Goal: Task Accomplishment & Management: Manage account settings

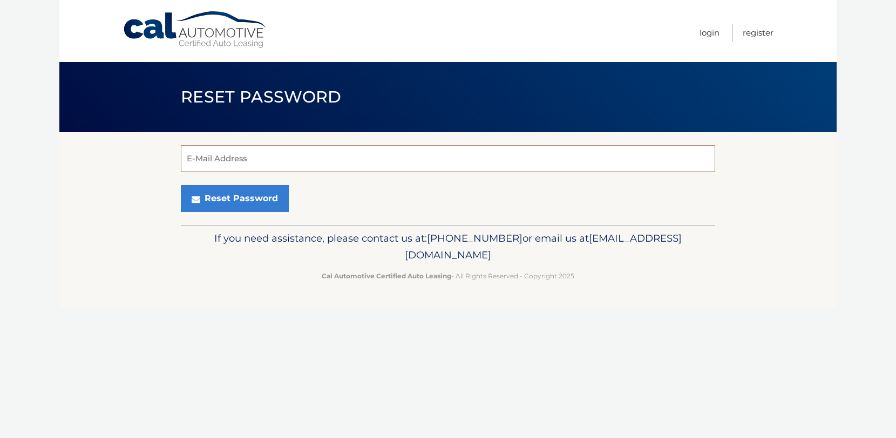
click at [323, 152] on input "E-Mail Address" at bounding box center [448, 158] width 534 height 27
type input "eeeyuabov@gmail.com"
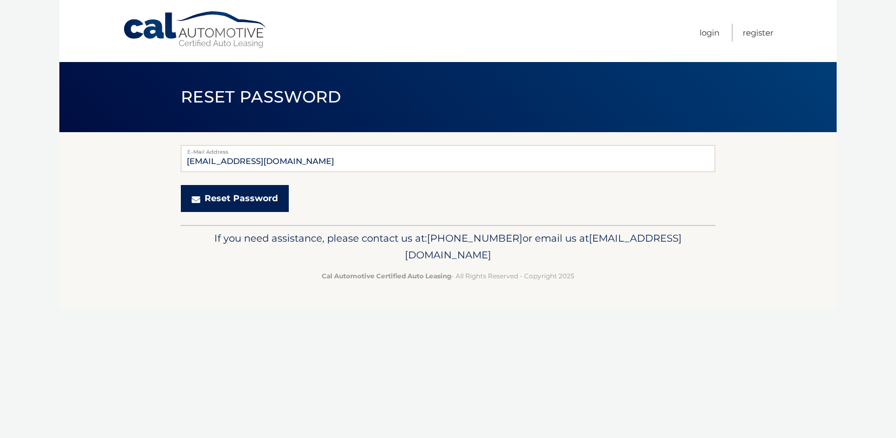
click at [271, 203] on button "Reset Password" at bounding box center [235, 198] width 108 height 27
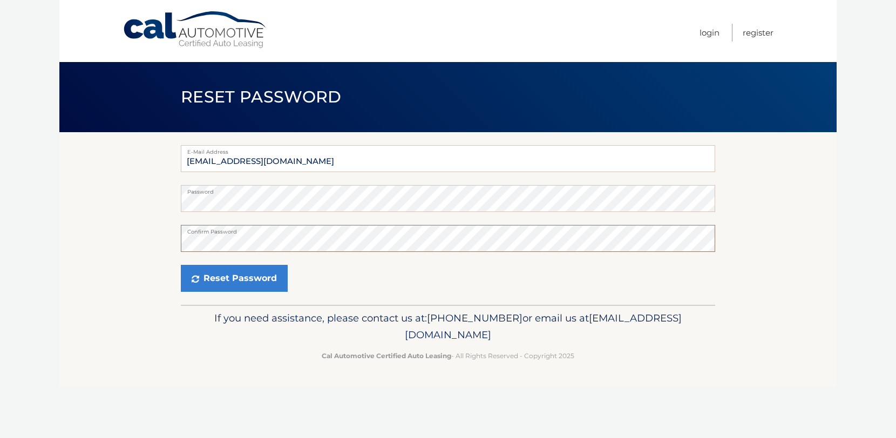
click at [181, 265] on button "Reset Password" at bounding box center [234, 278] width 107 height 27
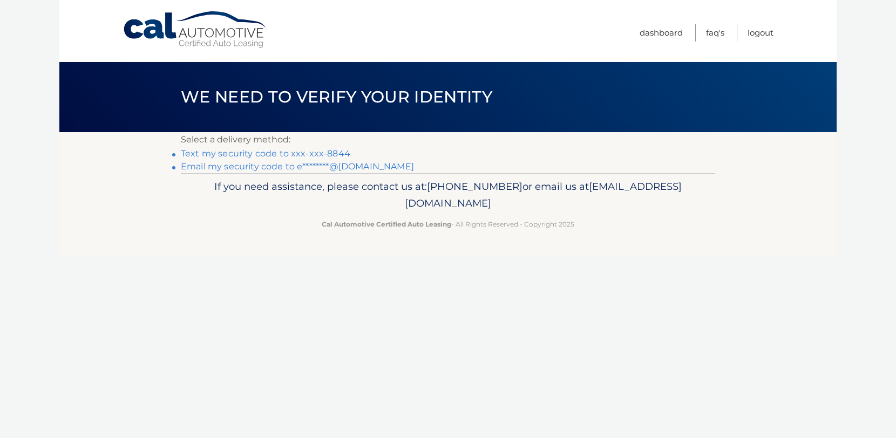
click at [303, 154] on link "Text my security code to xxx-xxx-8844" at bounding box center [265, 153] width 169 height 10
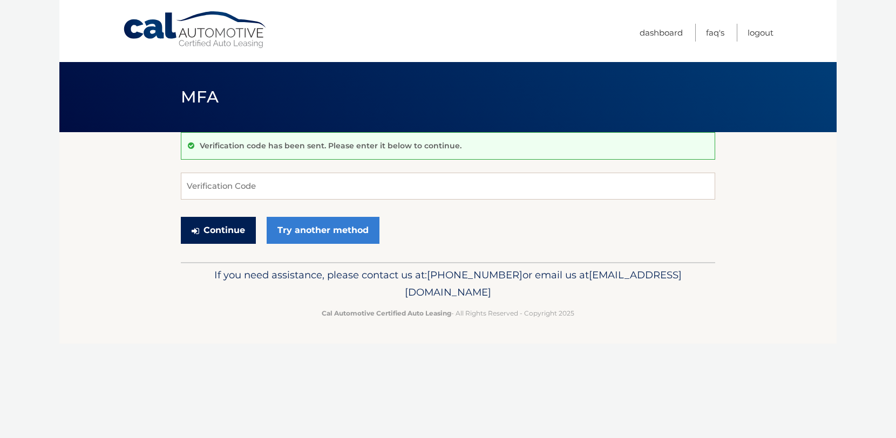
click at [218, 231] on button "Continue" at bounding box center [218, 230] width 75 height 27
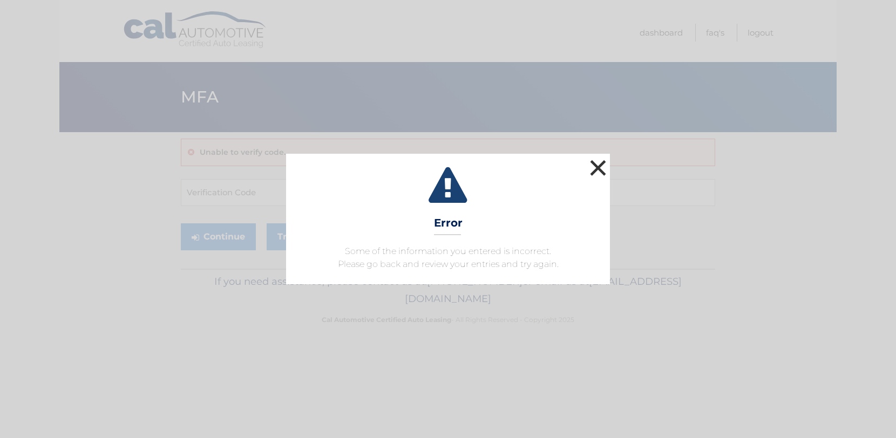
click at [597, 176] on button "×" at bounding box center [598, 168] width 22 height 22
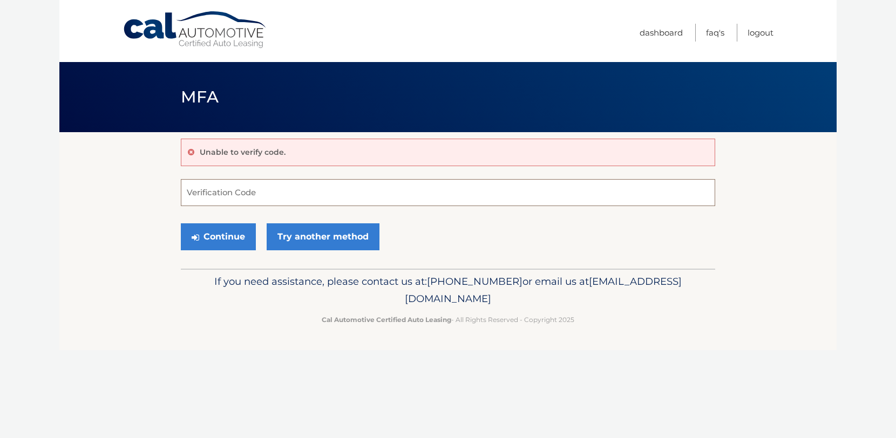
click at [367, 197] on input "Verification Code" at bounding box center [448, 192] width 534 height 27
type input "390942"
click at [221, 240] on button "Continue" at bounding box center [218, 236] width 75 height 27
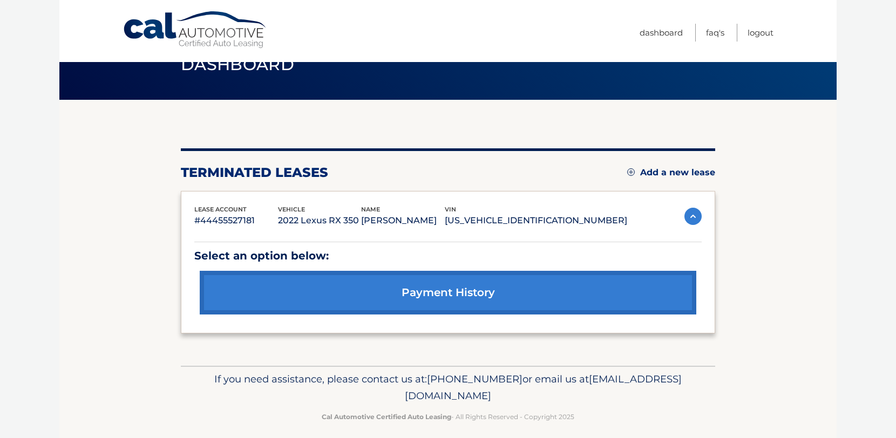
scroll to position [42, 0]
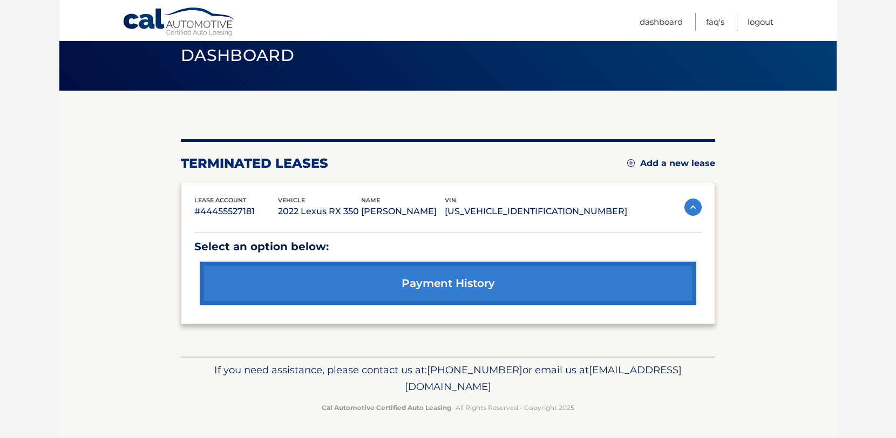
click at [630, 160] on img at bounding box center [631, 163] width 8 height 8
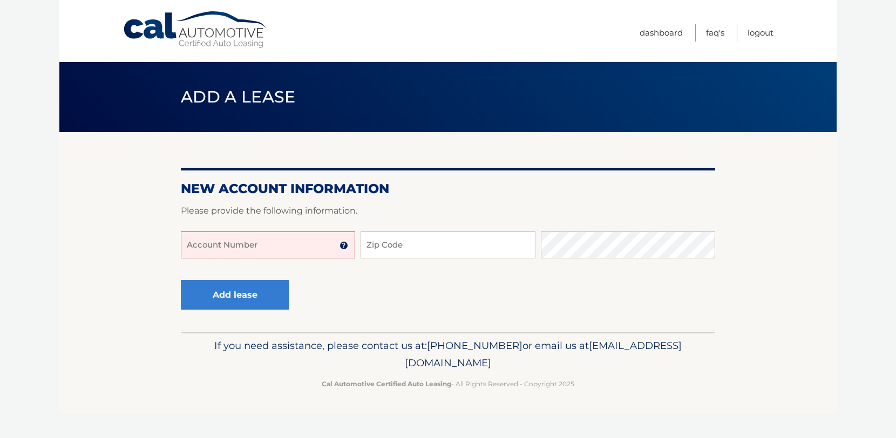
click at [290, 255] on input "Account Number" at bounding box center [268, 244] width 174 height 27
type input "44455949547"
click at [408, 245] on input "Zip Code" at bounding box center [447, 244] width 174 height 27
type input "11375"
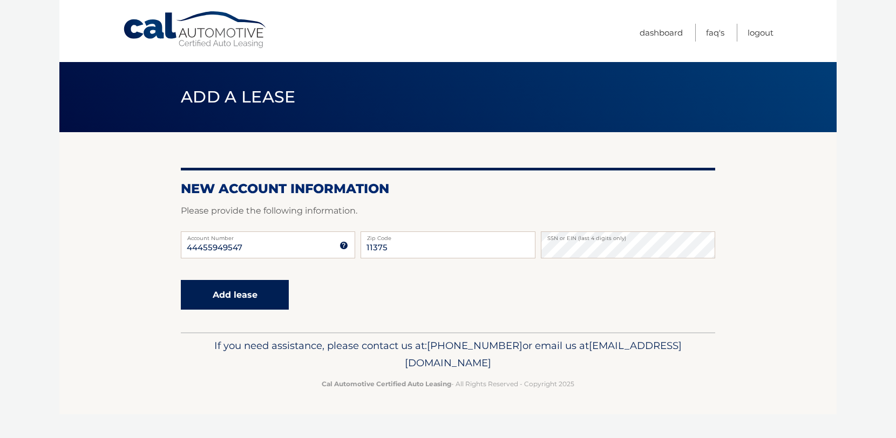
click at [246, 298] on button "Add lease" at bounding box center [235, 295] width 108 height 30
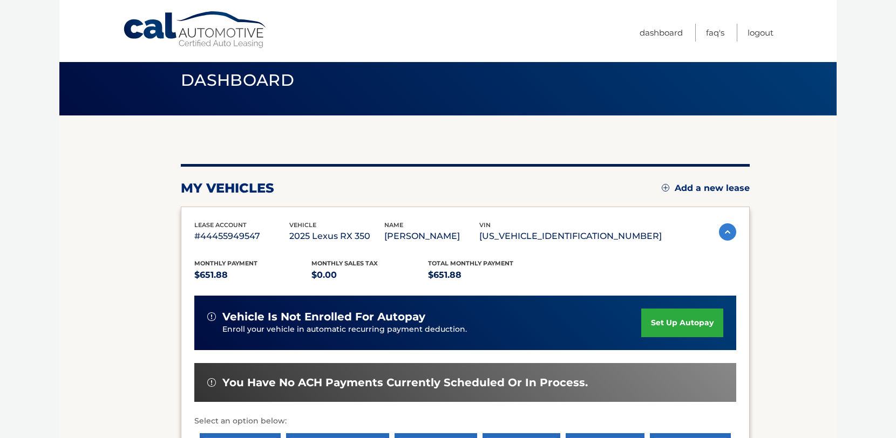
scroll to position [18, 0]
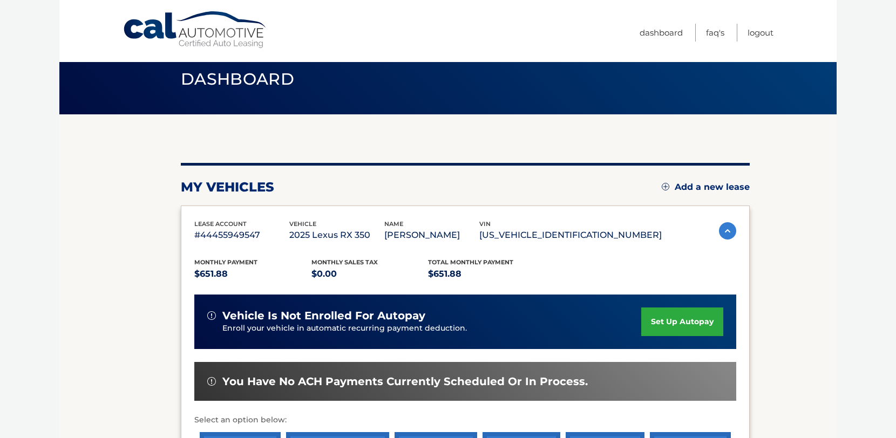
click at [658, 318] on link "set up autopay" at bounding box center [682, 322] width 82 height 29
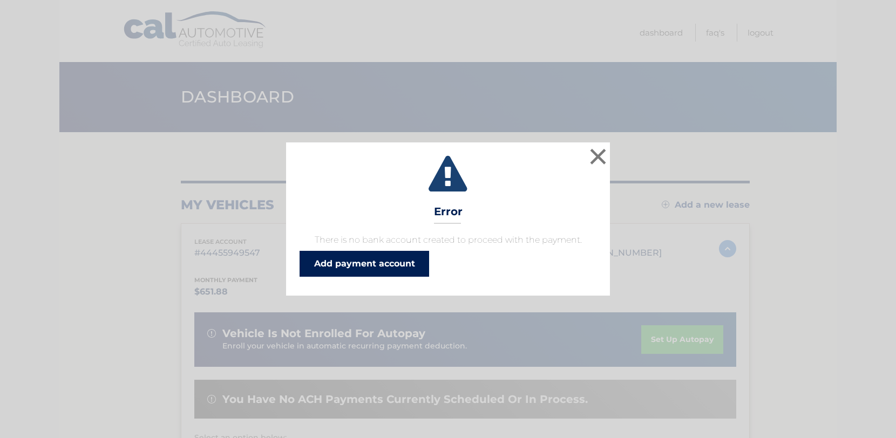
click at [414, 262] on link "Add payment account" at bounding box center [364, 264] width 130 height 26
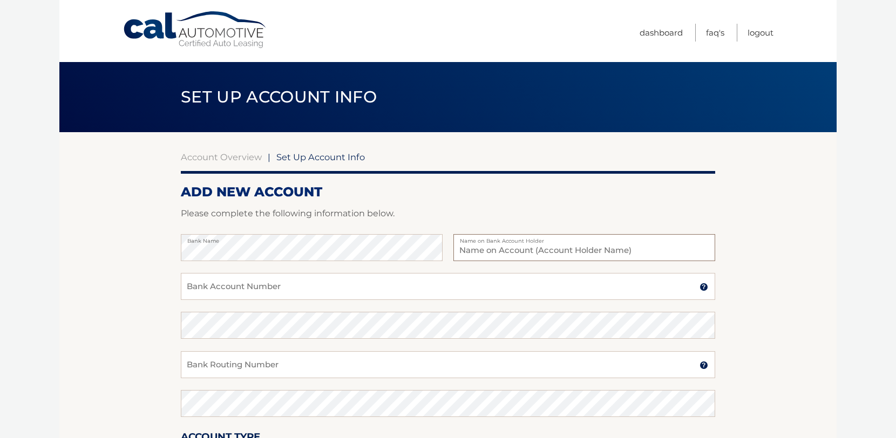
type input "D"
type input "[PERSON_NAME]"
click at [487, 291] on input "Bank Account Number" at bounding box center [448, 286] width 534 height 27
click at [424, 283] on input "Bank Account Number" at bounding box center [448, 286] width 534 height 27
click at [273, 287] on input "Bank Account Number" at bounding box center [448, 286] width 534 height 27
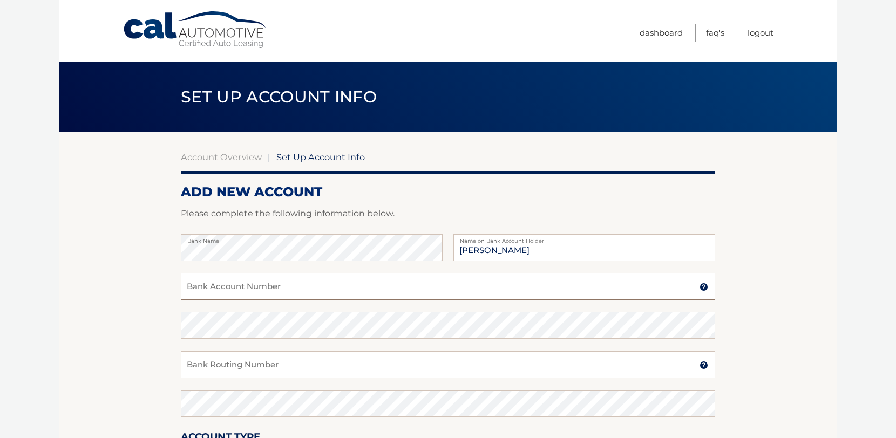
paste input "6301922785"
type input "6301922785"
click at [298, 372] on input "Bank Routing Number" at bounding box center [448, 364] width 534 height 27
click at [267, 362] on input "Bank Routing Number" at bounding box center [448, 364] width 534 height 27
paste input "021000021"
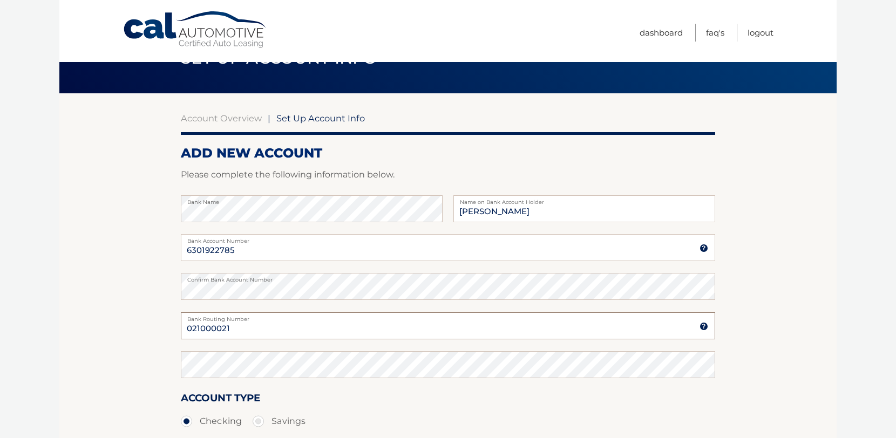
scroll to position [39, 0]
type input "021000021"
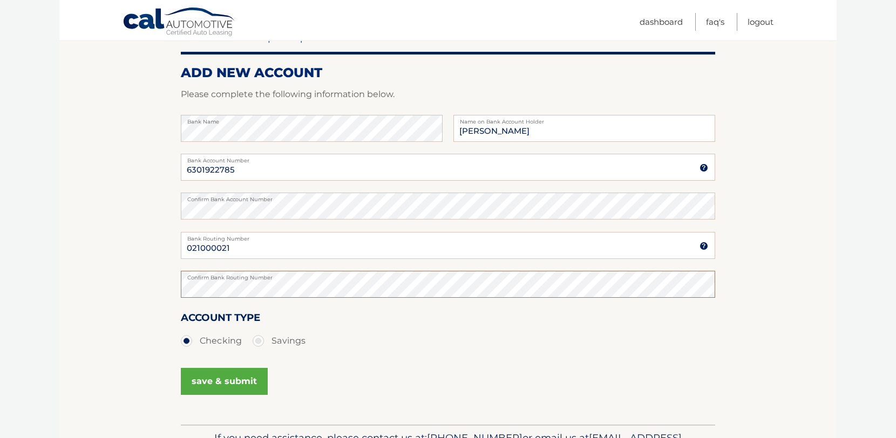
scroll to position [113, 0]
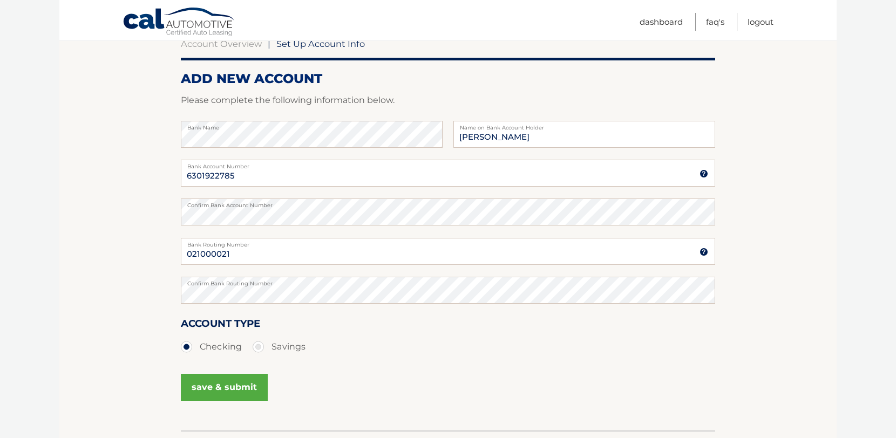
click at [225, 391] on button "save & submit" at bounding box center [224, 387] width 87 height 27
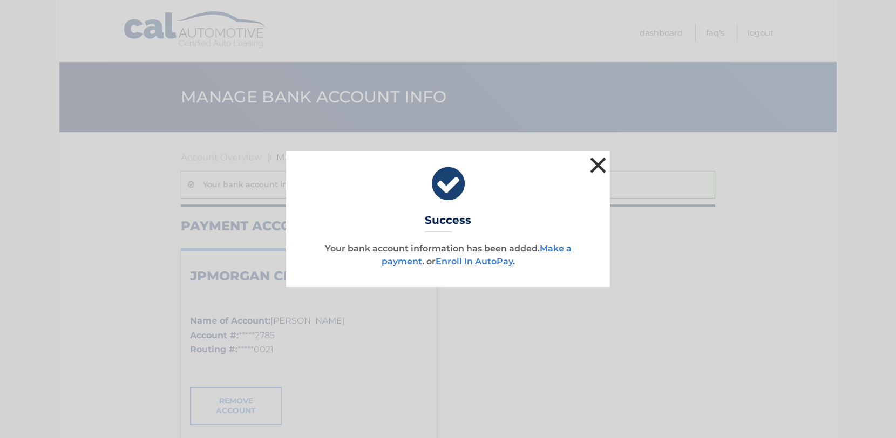
click at [597, 167] on button "×" at bounding box center [598, 165] width 22 height 22
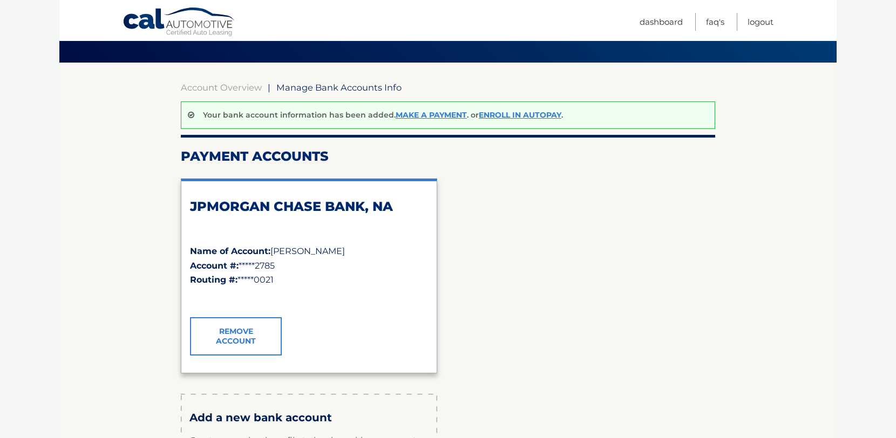
scroll to position [71, 0]
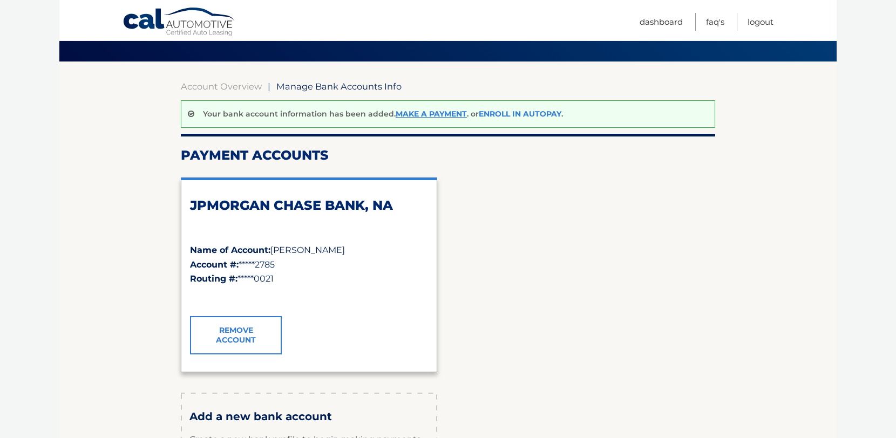
click at [519, 116] on link "Enroll In AutoPay" at bounding box center [520, 114] width 83 height 10
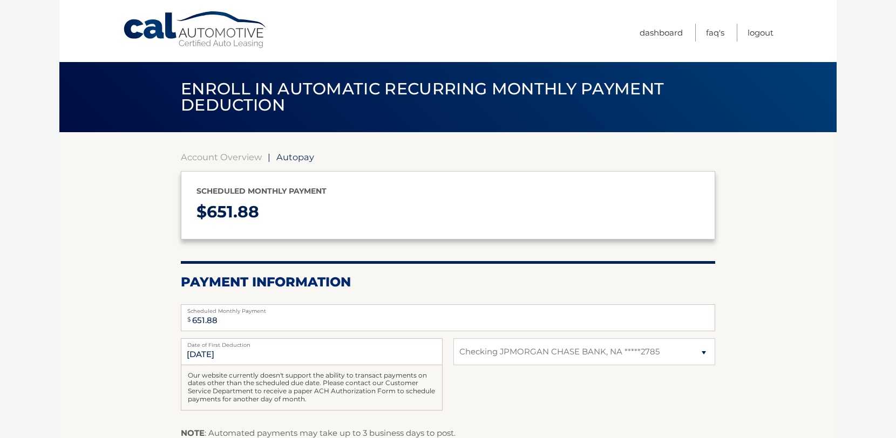
select select "NjVkZGY0ZTYtMDdhMS00NGM0LWEzNzgtYjU2YTAyOWJjMWIz"
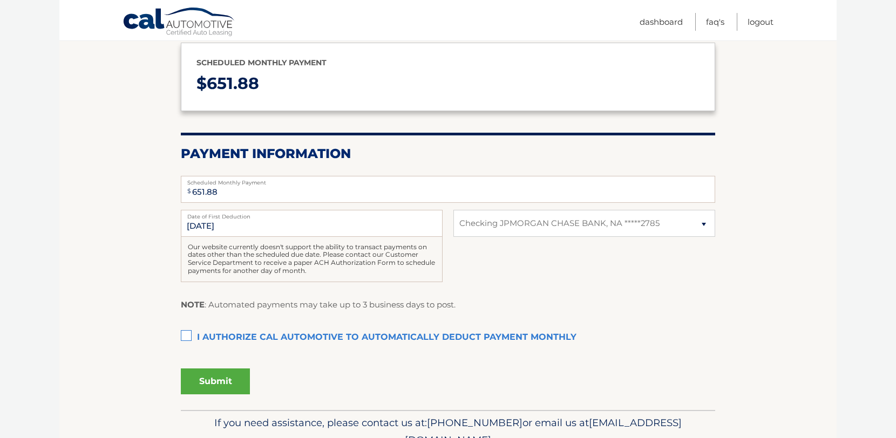
scroll to position [136, 0]
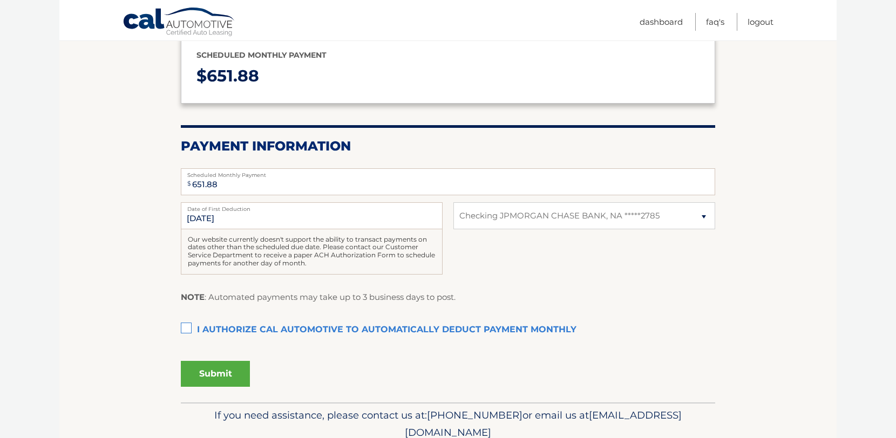
click at [187, 331] on label "I authorize cal automotive to automatically deduct payment monthly This checkbo…" at bounding box center [448, 330] width 534 height 22
click at [0, 0] on input "I authorize cal automotive to automatically deduct payment monthly This checkbo…" at bounding box center [0, 0] width 0 height 0
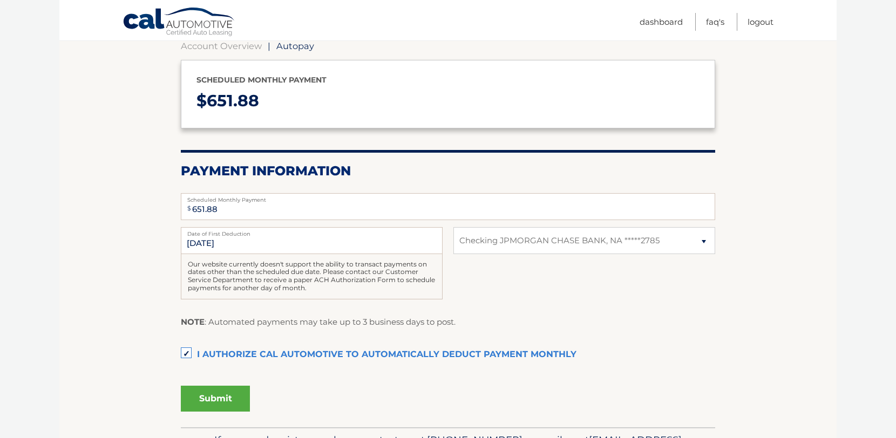
scroll to position [112, 0]
click at [221, 399] on button "Submit" at bounding box center [215, 398] width 69 height 26
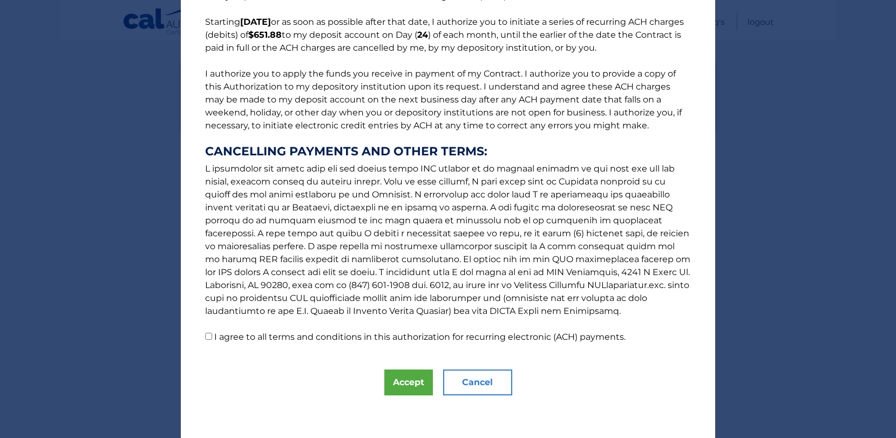
scroll to position [81, 0]
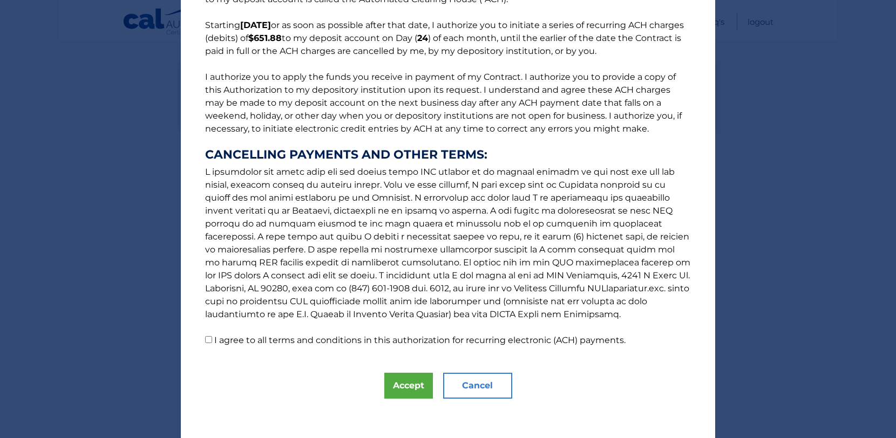
click at [286, 341] on label "I agree to all terms and conditions in this authorization for recurring electro…" at bounding box center [419, 340] width 411 height 10
click at [212, 341] on input "I agree to all terms and conditions in this authorization for recurring electro…" at bounding box center [208, 339] width 7 height 7
checkbox input "true"
click at [397, 386] on button "Accept" at bounding box center [408, 386] width 49 height 26
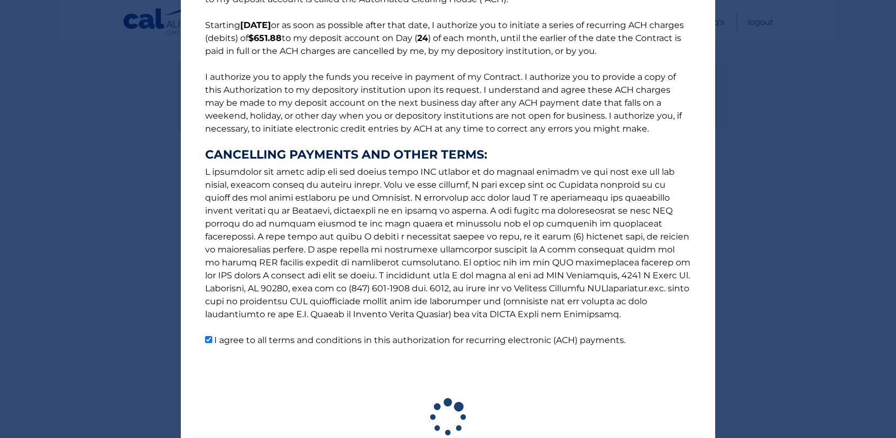
scroll to position [0, 0]
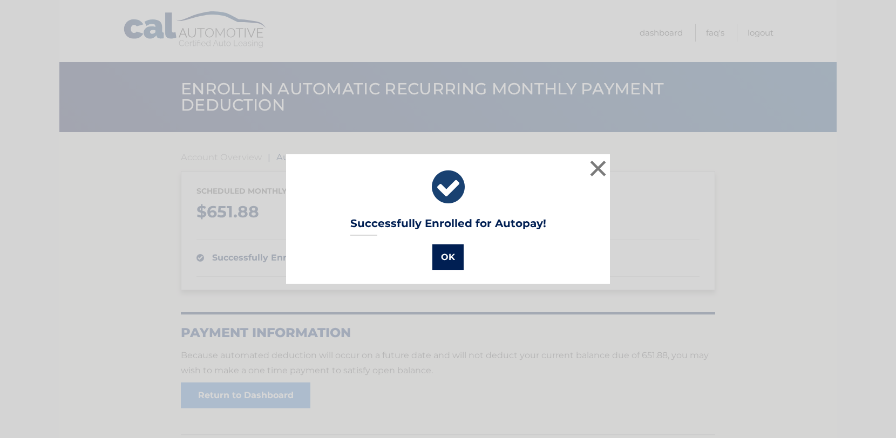
click at [446, 253] on button "OK" at bounding box center [447, 257] width 31 height 26
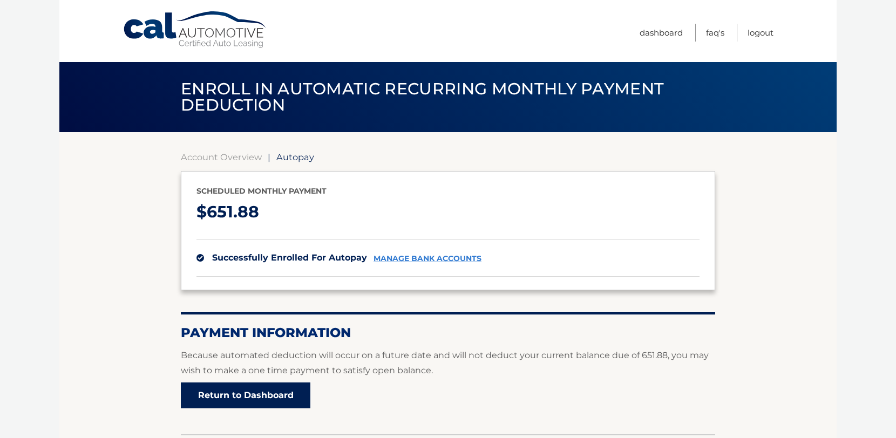
click at [289, 397] on link "Return to Dashboard" at bounding box center [246, 396] width 130 height 26
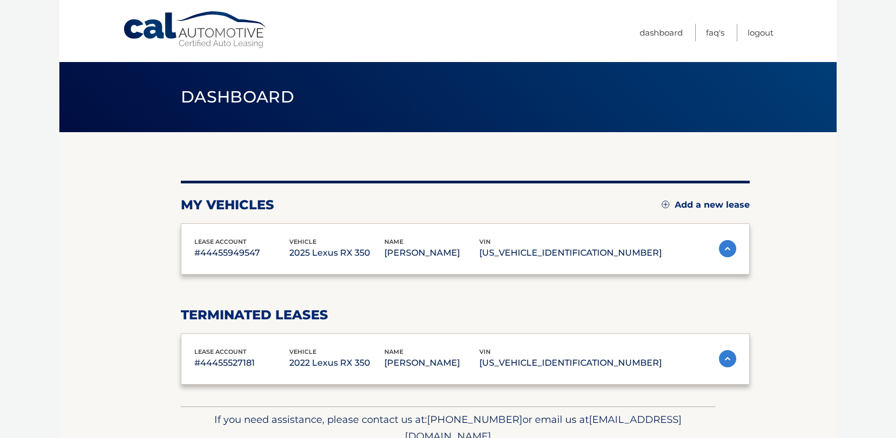
click at [284, 396] on div "my vehicles Add a new lease lease account #44455949547 vehicle 2025 Lexus RX 35…" at bounding box center [465, 269] width 569 height 274
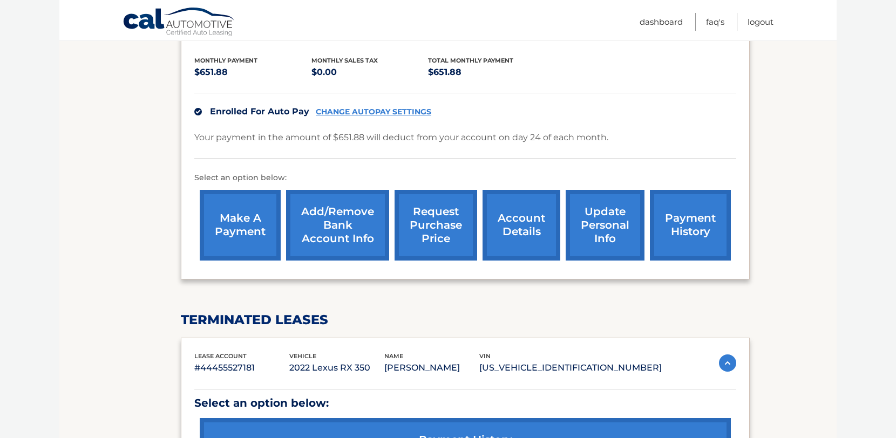
scroll to position [214, 0]
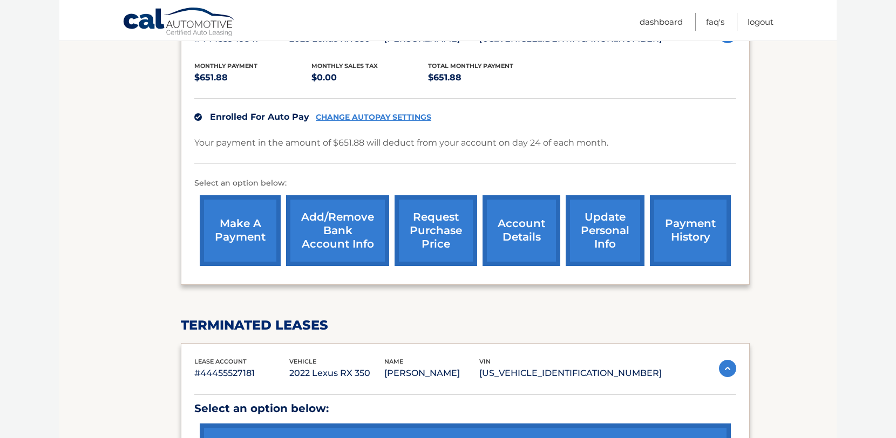
click at [517, 225] on link "account details" at bounding box center [521, 230] width 78 height 71
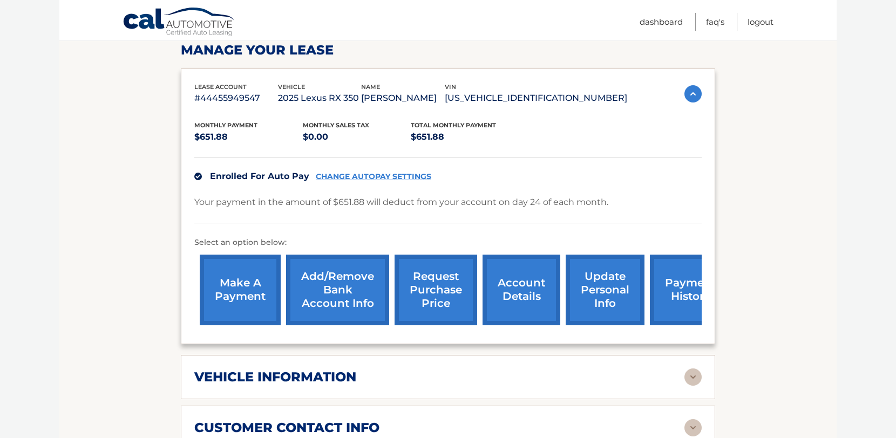
scroll to position [181, 0]
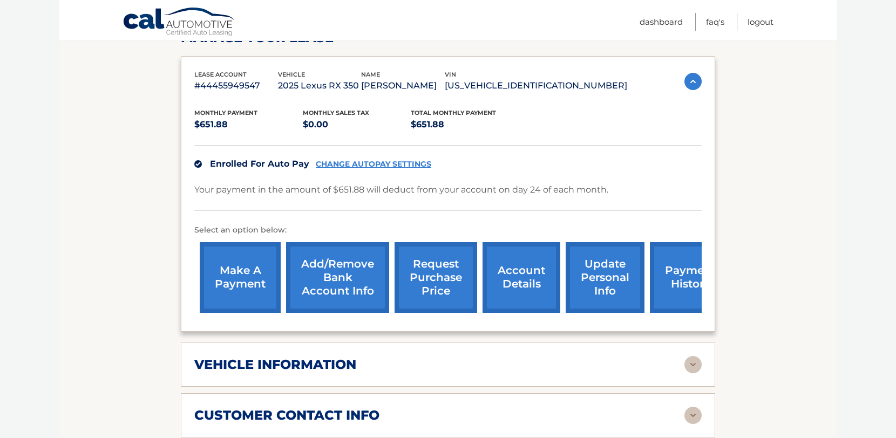
click at [253, 278] on link "make a payment" at bounding box center [240, 277] width 81 height 71
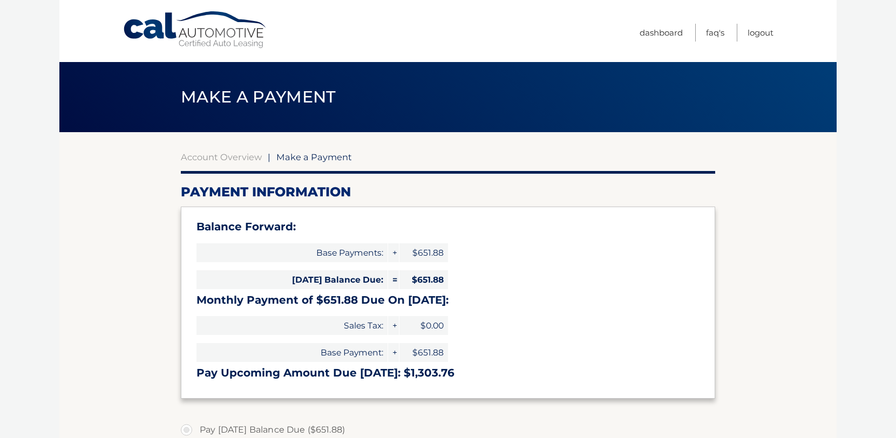
select select "NjVkZGY0ZTYtMDdhMS00NGM0LWEzNzgtYjU2YTAyOWJjMWIz"
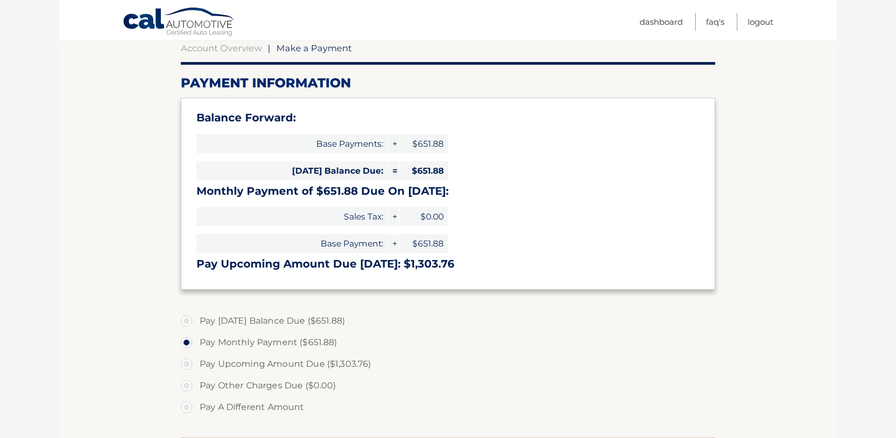
scroll to position [110, 0]
click at [221, 320] on label "Pay [DATE] Balance Due ($651.88)" at bounding box center [448, 320] width 534 height 22
click at [196, 320] on input "Pay [DATE] Balance Due ($651.88)" at bounding box center [190, 317] width 11 height 17
radio input "true"
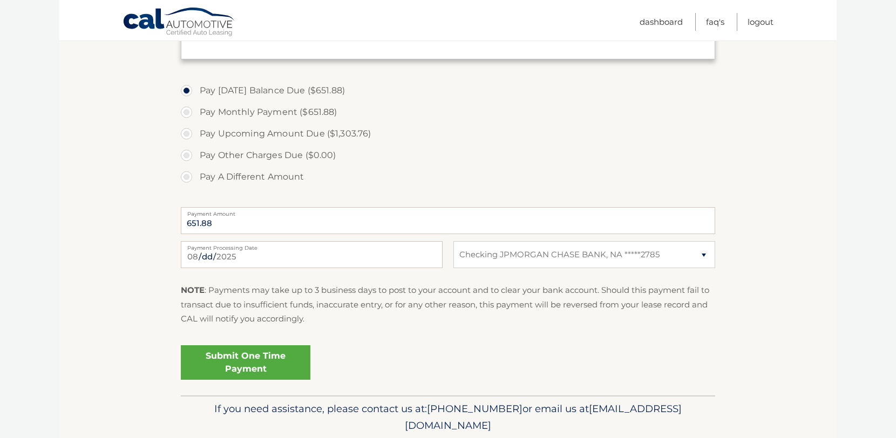
scroll to position [347, 0]
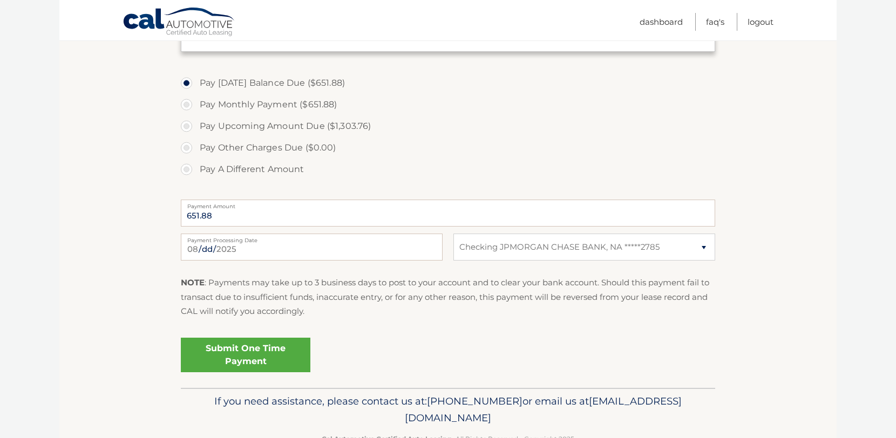
click at [221, 363] on link "Submit One Time Payment" at bounding box center [246, 355] width 130 height 35
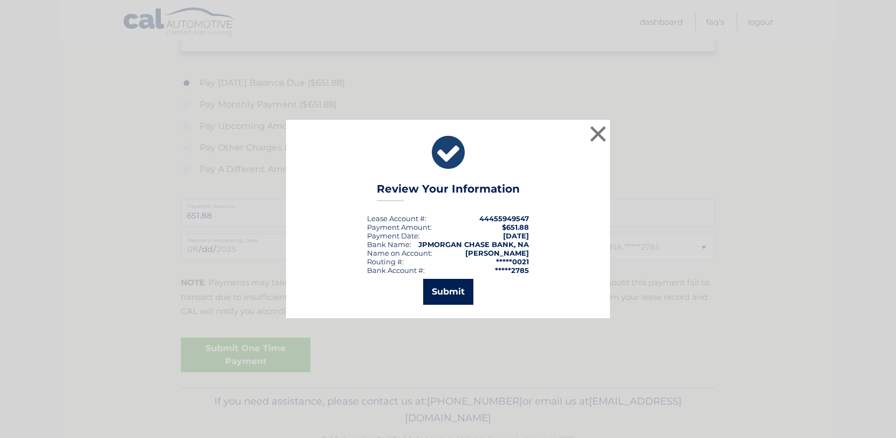
click at [446, 298] on button "Submit" at bounding box center [448, 292] width 50 height 26
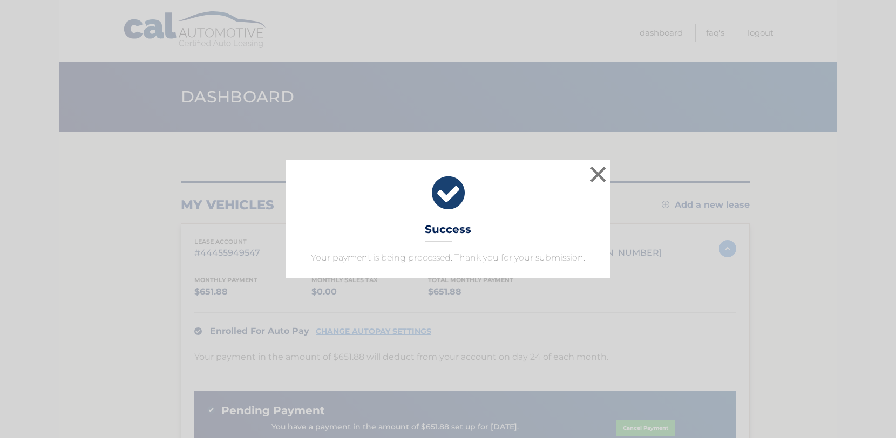
click at [614, 160] on div "× Success Your payment is being processed. Thank you for your submission." at bounding box center [447, 219] width 887 height 118
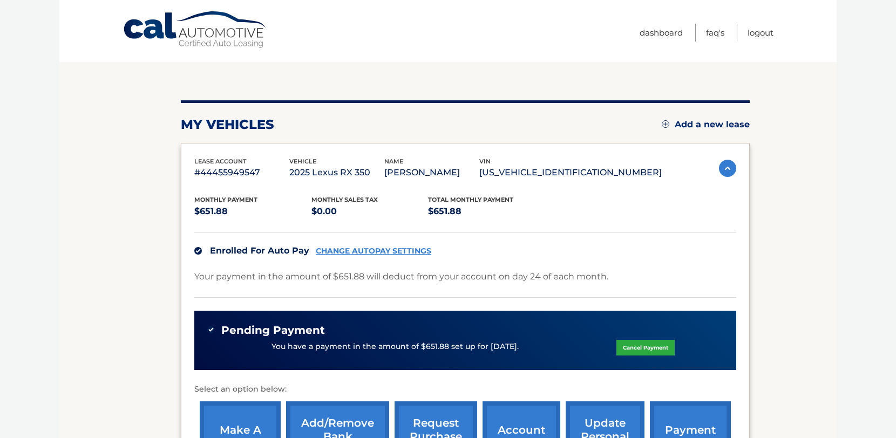
scroll to position [38, 0]
